Goal: Transaction & Acquisition: Subscribe to service/newsletter

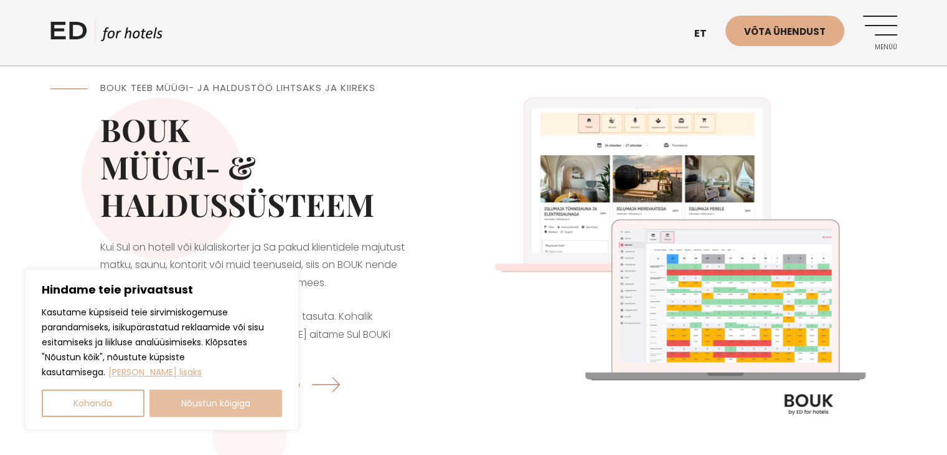
click at [206, 406] on button "Nõustun kõigiga" at bounding box center [215, 402] width 133 height 27
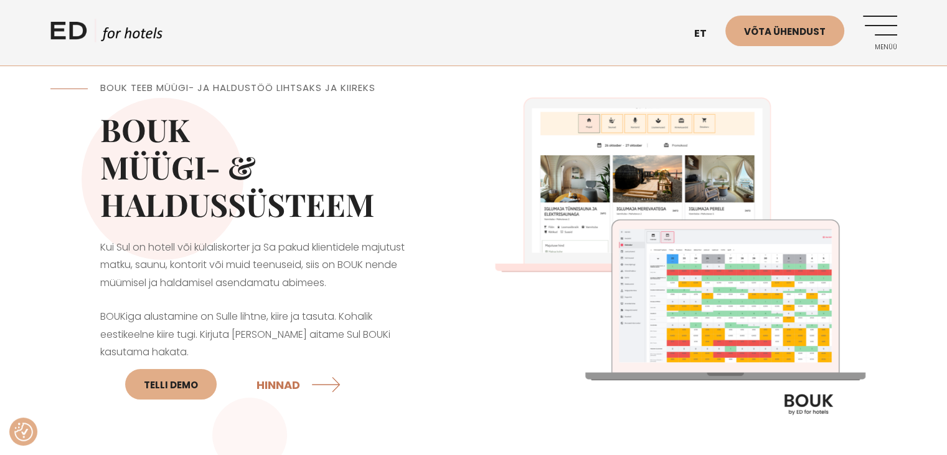
checkbox input "true"
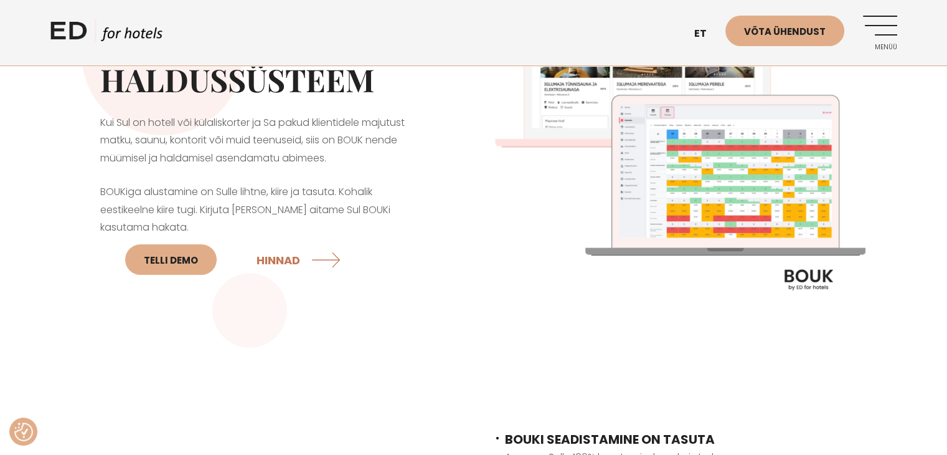
scroll to position [187, 0]
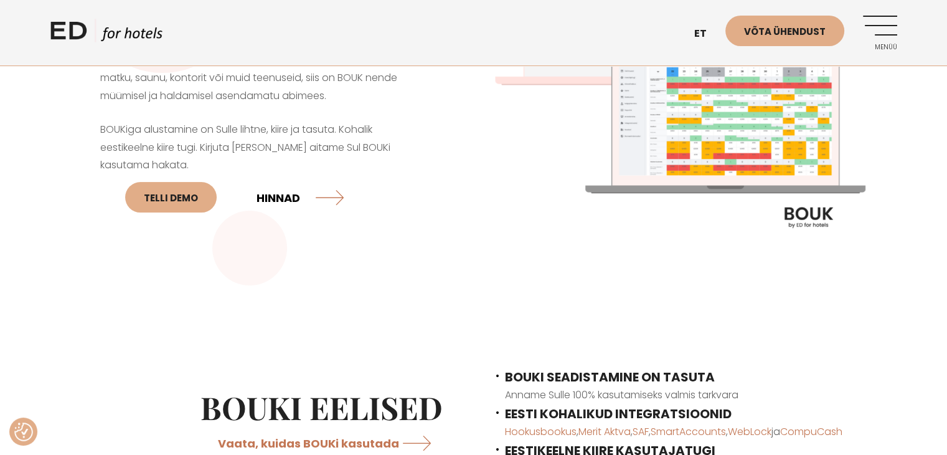
click at [286, 200] on link "HINNAD" at bounding box center [300, 197] width 87 height 33
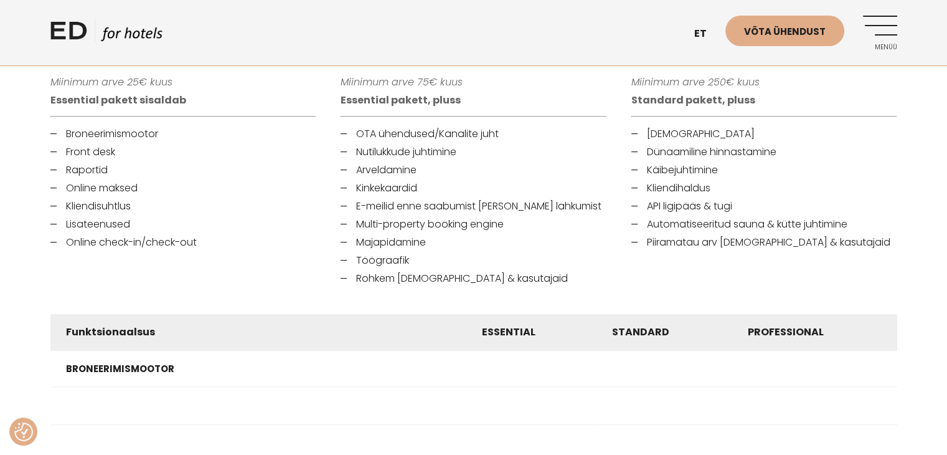
scroll to position [498, 0]
